Goal: Find specific page/section: Find specific page/section

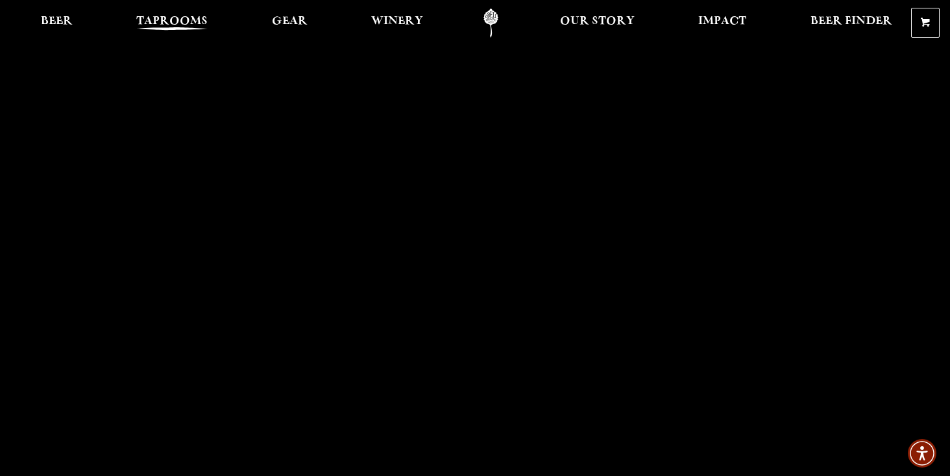
click at [171, 22] on span "Taprooms" at bounding box center [171, 21] width 71 height 10
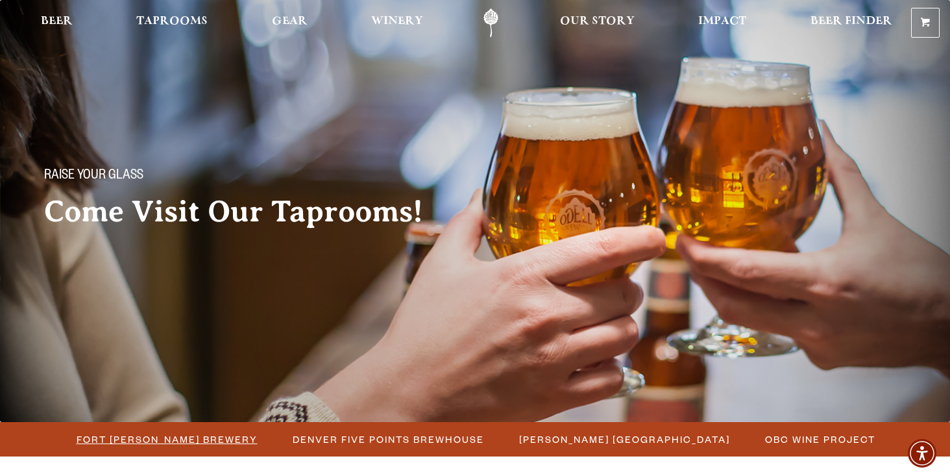
click at [198, 439] on span "Fort [PERSON_NAME] Brewery" at bounding box center [167, 438] width 181 height 19
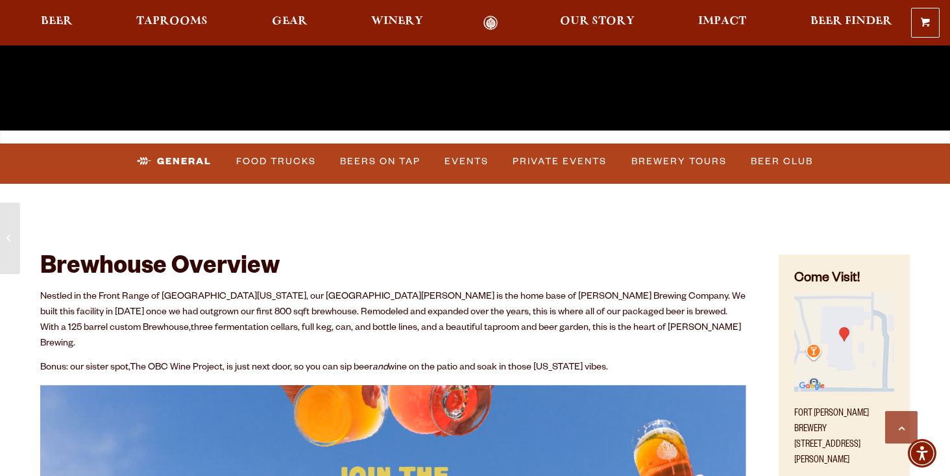
scroll to position [405, 0]
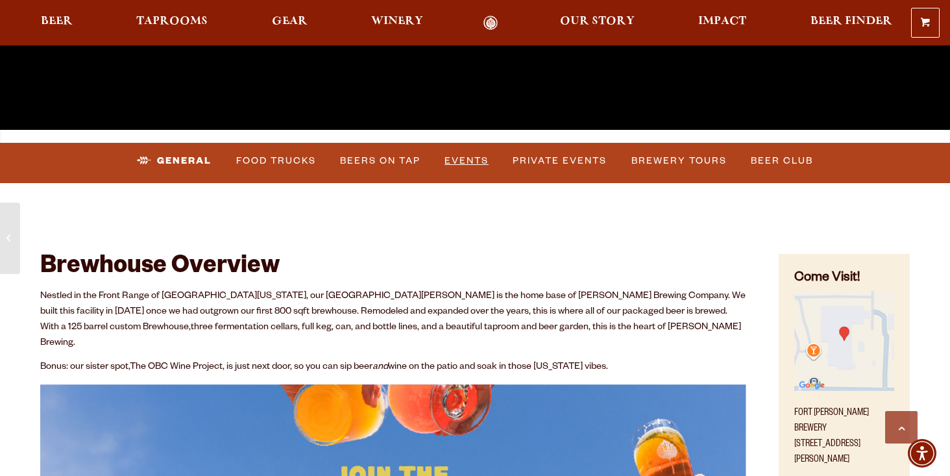
click at [468, 157] on link "Events" at bounding box center [466, 161] width 54 height 30
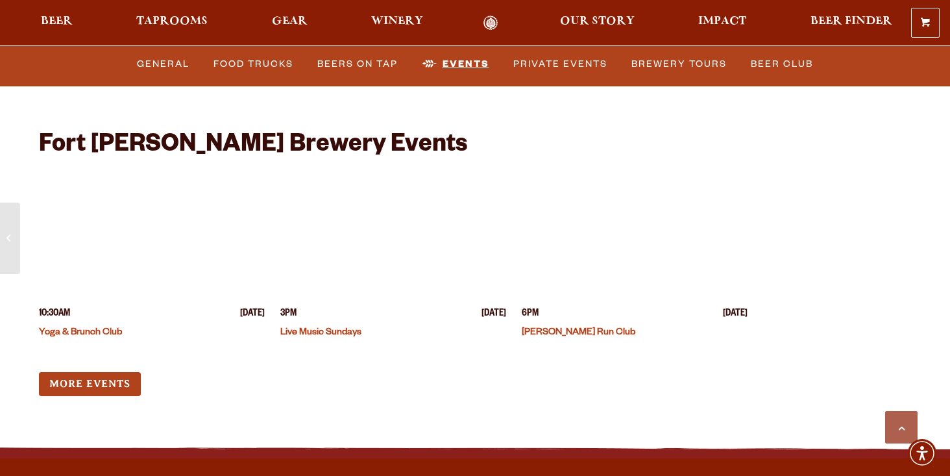
scroll to position [4999, 0]
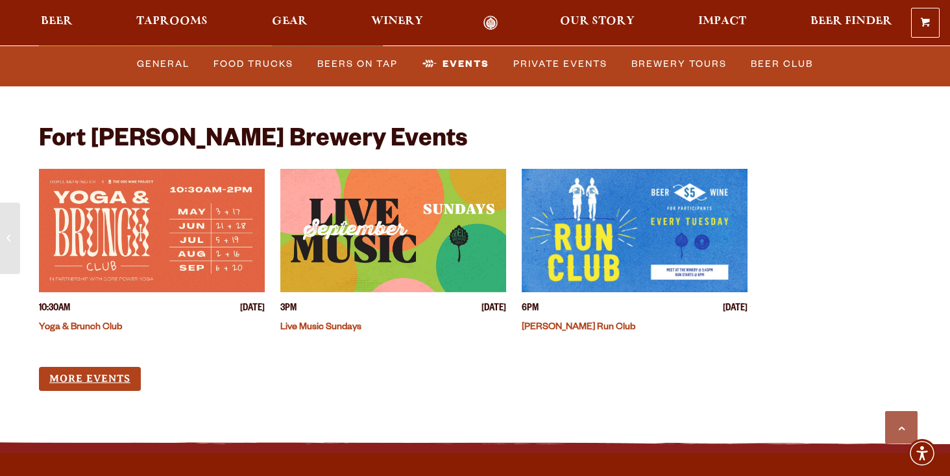
click at [115, 367] on link "More Events" at bounding box center [90, 379] width 102 height 24
